Goal: Browse casually: Explore the website without a specific task or goal

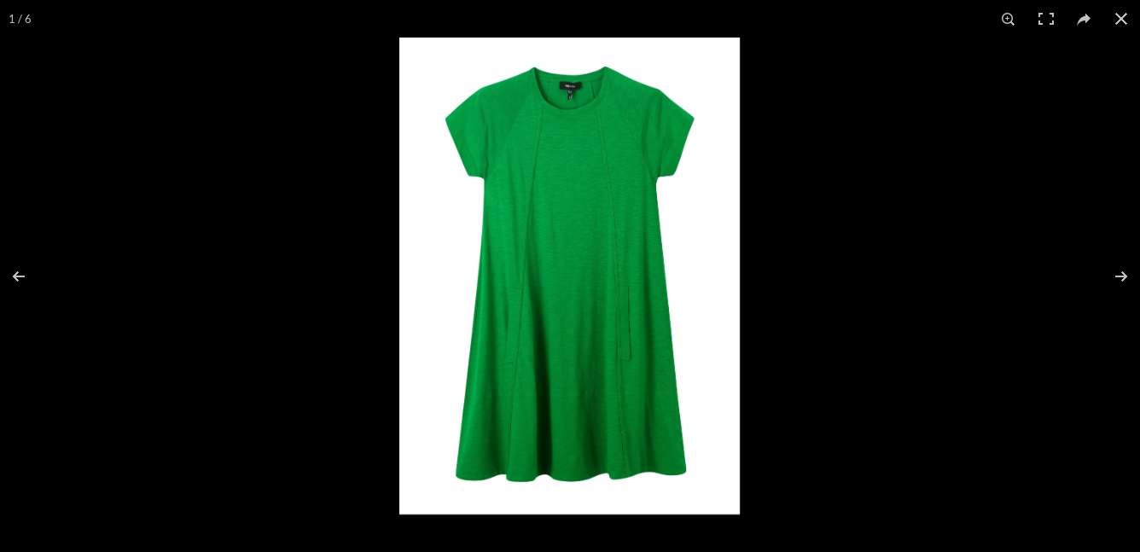
click at [559, 356] on img at bounding box center [569, 276] width 340 height 477
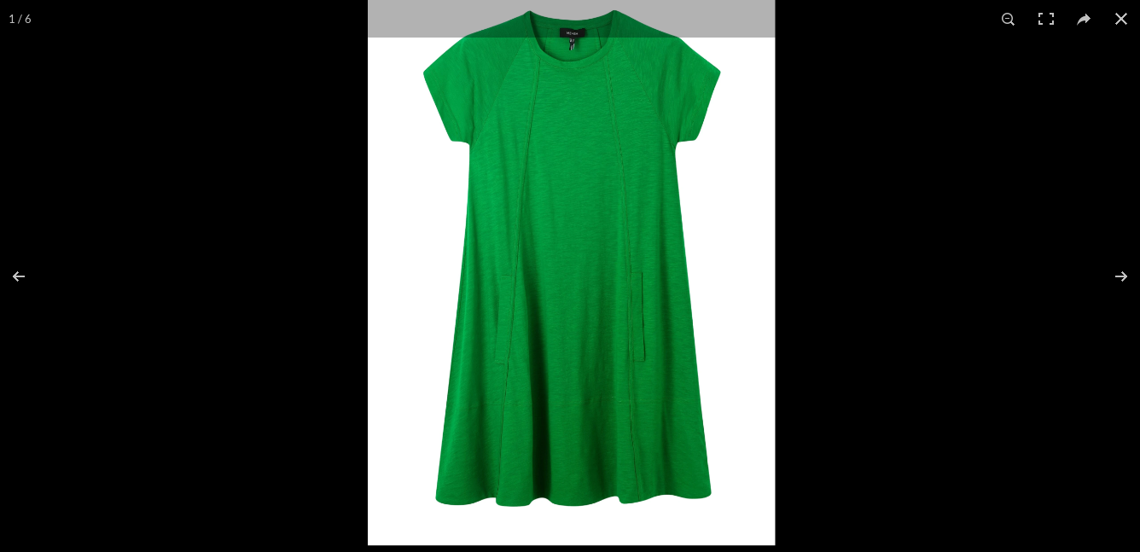
click at [559, 356] on img at bounding box center [571, 260] width 407 height 570
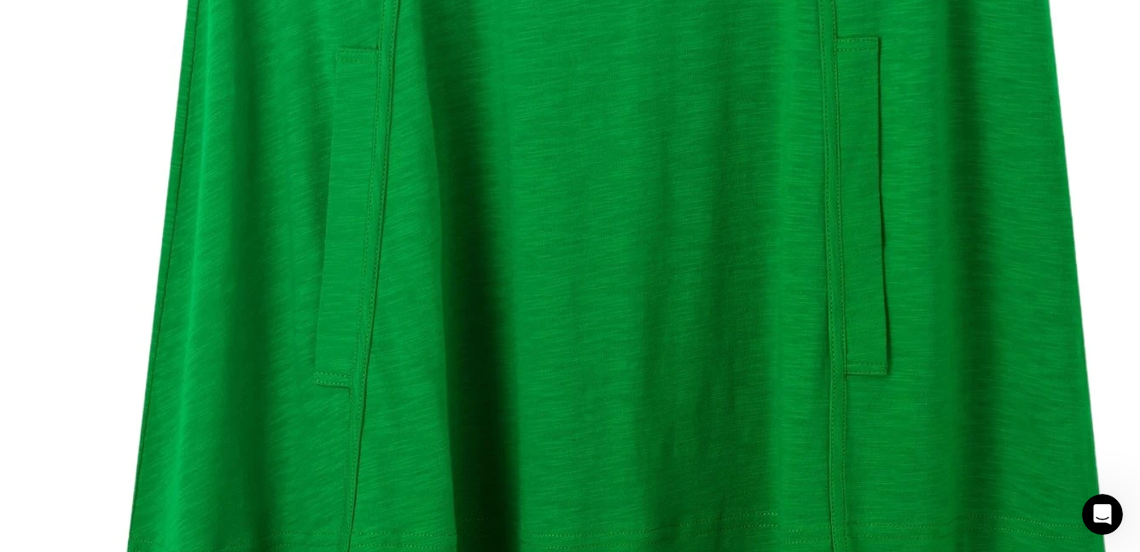
scroll to position [0, 359]
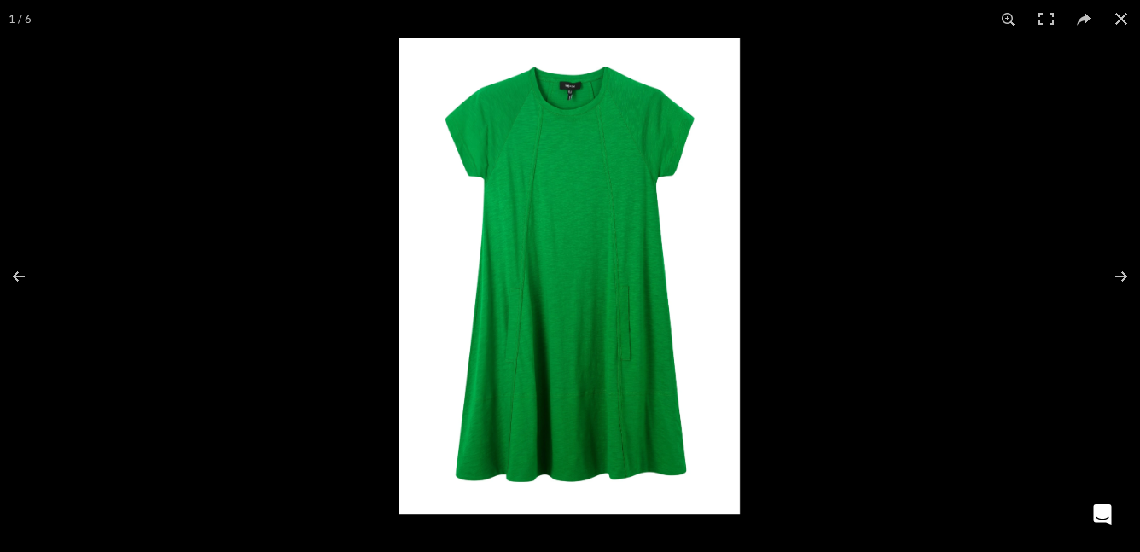
scroll to position [0, 538]
click at [573, 291] on img at bounding box center [569, 276] width 340 height 477
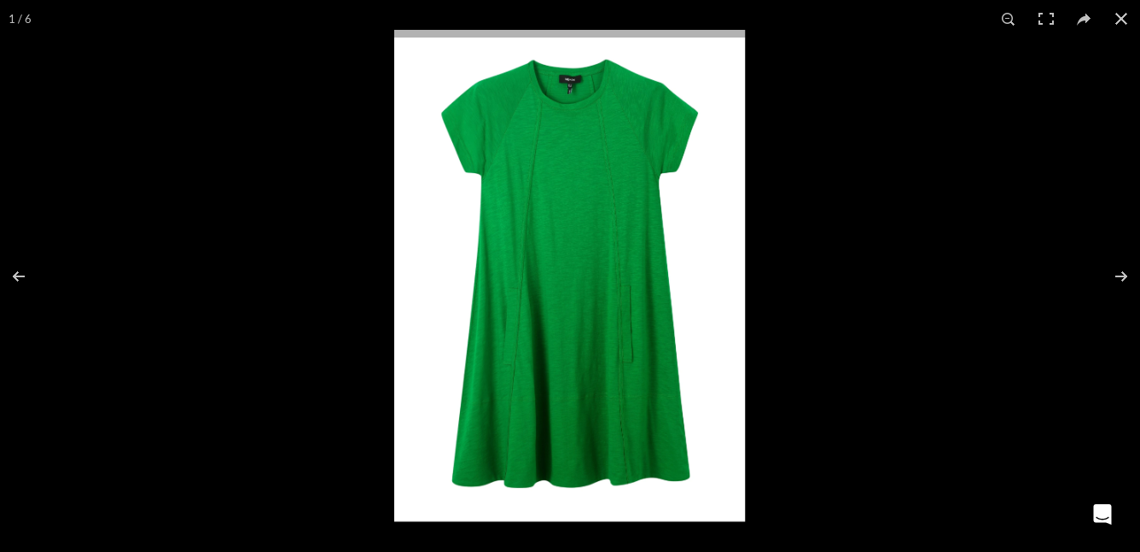
click at [573, 291] on img at bounding box center [570, 276] width 352 height 492
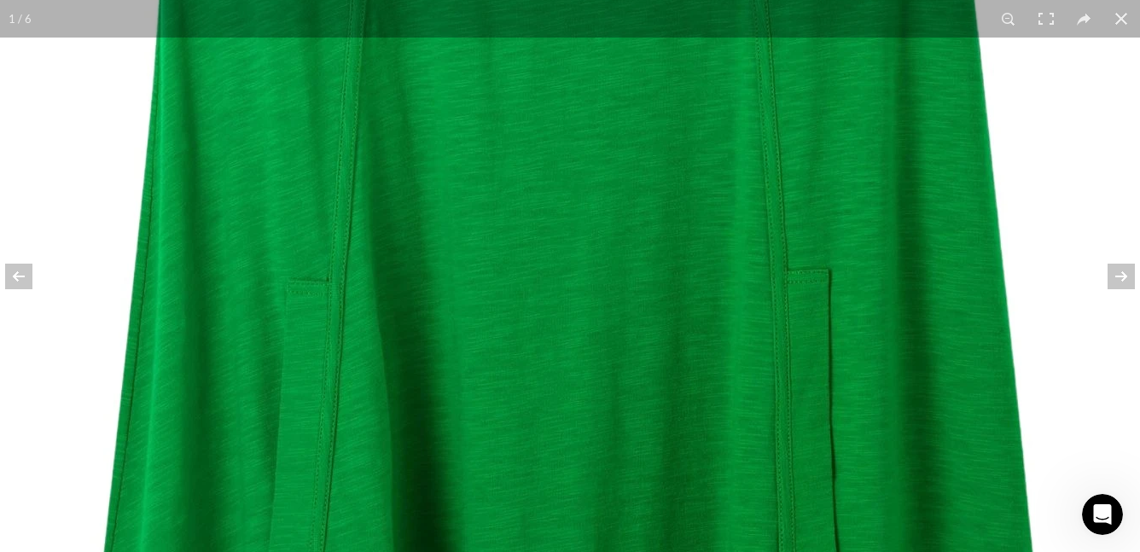
click at [569, 292] on img at bounding box center [559, 222] width 1561 height 2184
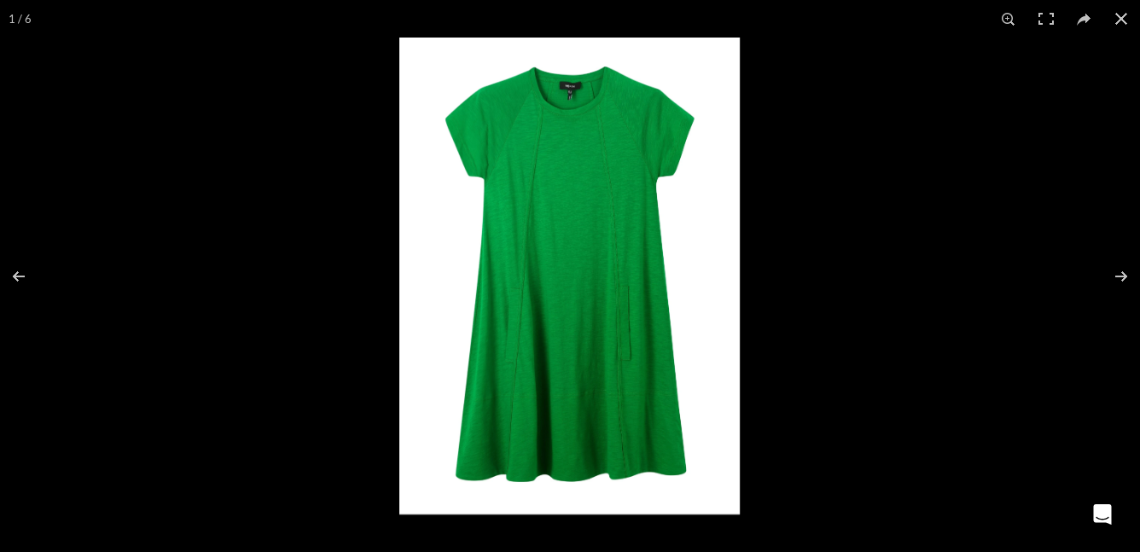
click at [567, 294] on img at bounding box center [569, 276] width 340 height 477
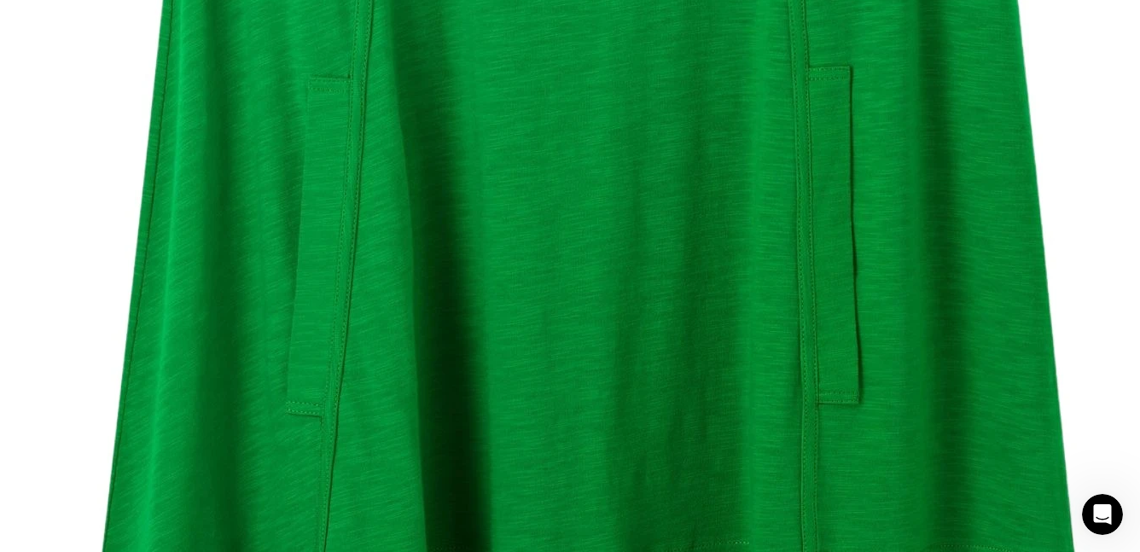
scroll to position [0, 898]
